Goal: Task Accomplishment & Management: Complete application form

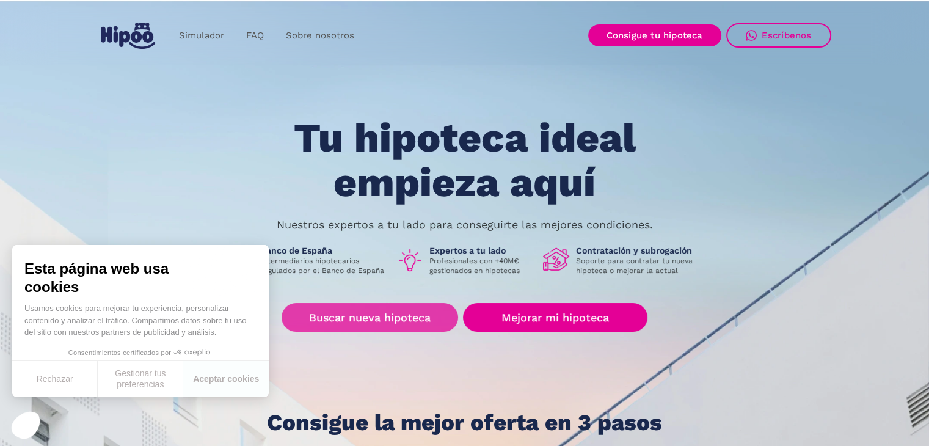
click at [389, 331] on link "Buscar nueva hipoteca" at bounding box center [370, 317] width 177 height 29
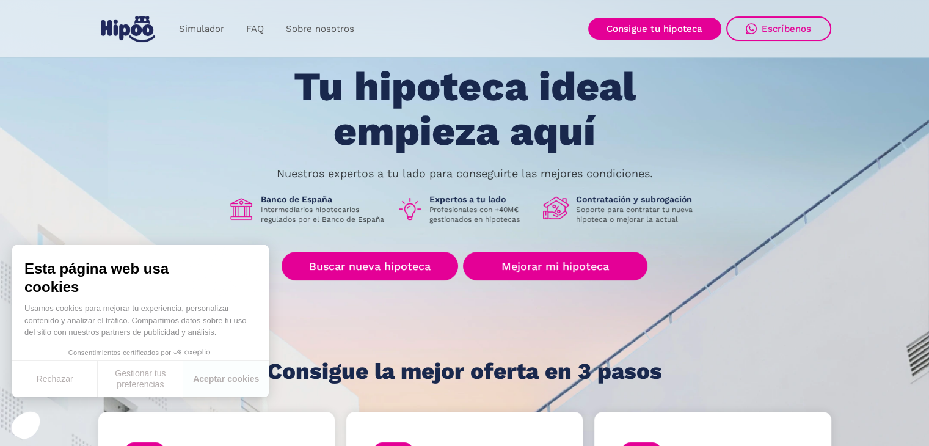
scroll to position [122, 0]
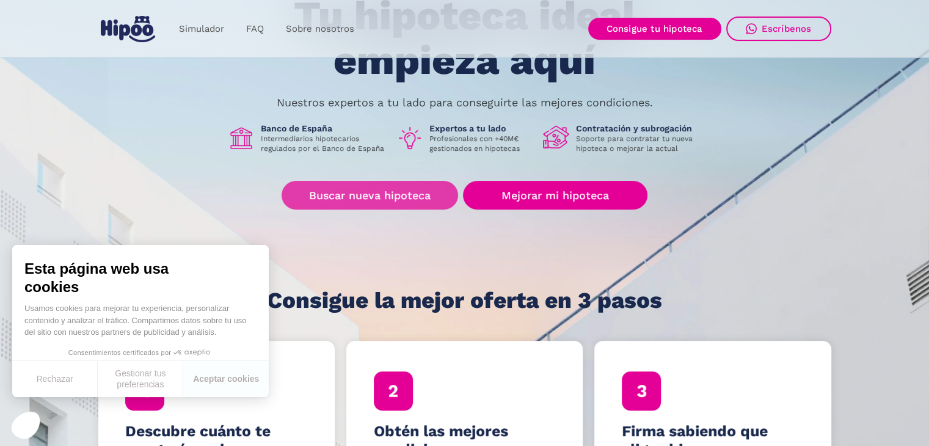
click at [359, 189] on link "Buscar nueva hipoteca" at bounding box center [370, 195] width 177 height 29
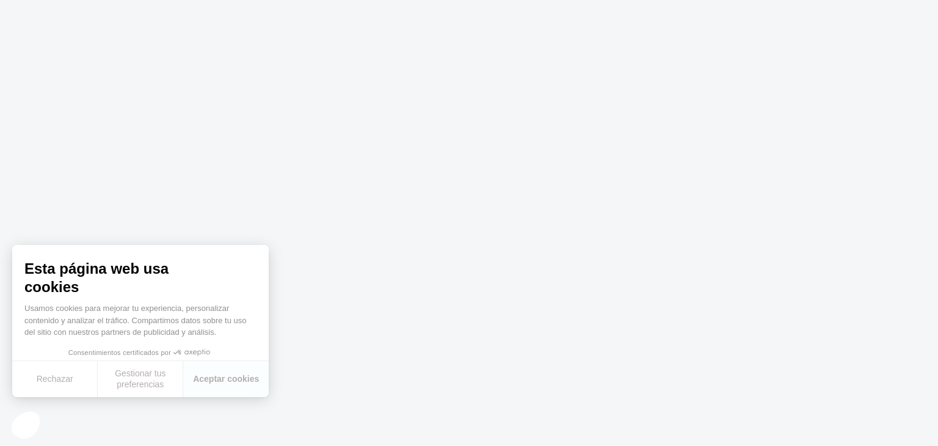
click at [244, 316] on p "Usamos cookies para mejorar tu experiencia, personalizar contenido y analizar e…" at bounding box center [140, 320] width 232 height 36
click at [216, 375] on button "Aceptar cookies" at bounding box center [226, 379] width 86 height 36
